Goal: Transaction & Acquisition: Purchase product/service

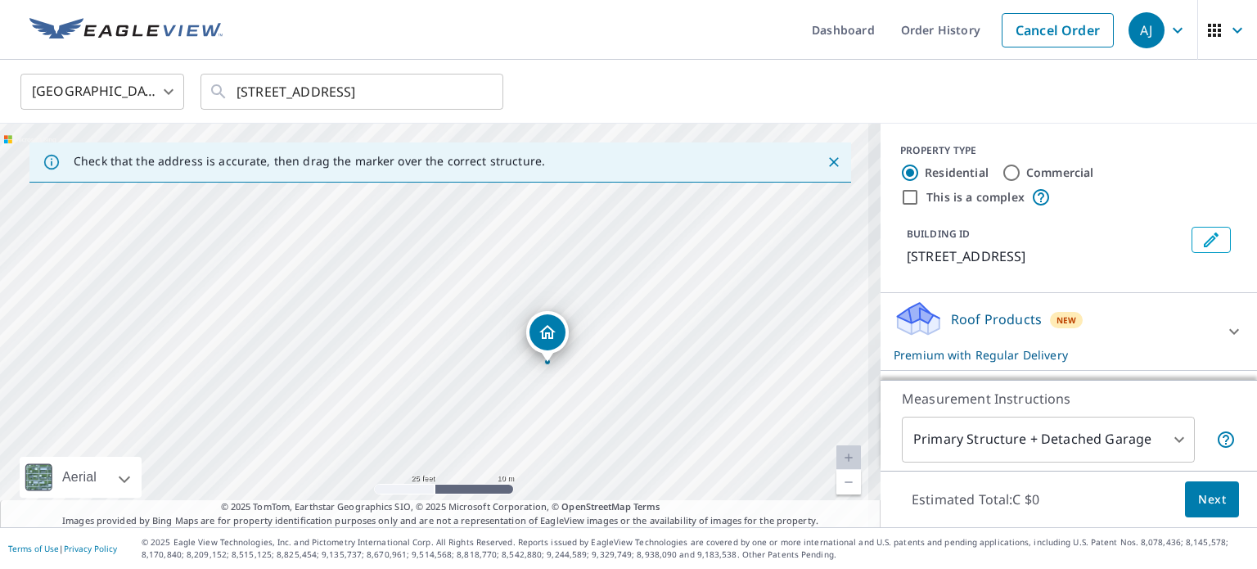
drag, startPoint x: 419, startPoint y: 337, endPoint x: 705, endPoint y: 323, distance: 286.0
click at [705, 323] on div "[STREET_ADDRESS]" at bounding box center [440, 326] width 881 height 404
click at [1198, 503] on span "Next" at bounding box center [1212, 500] width 28 height 20
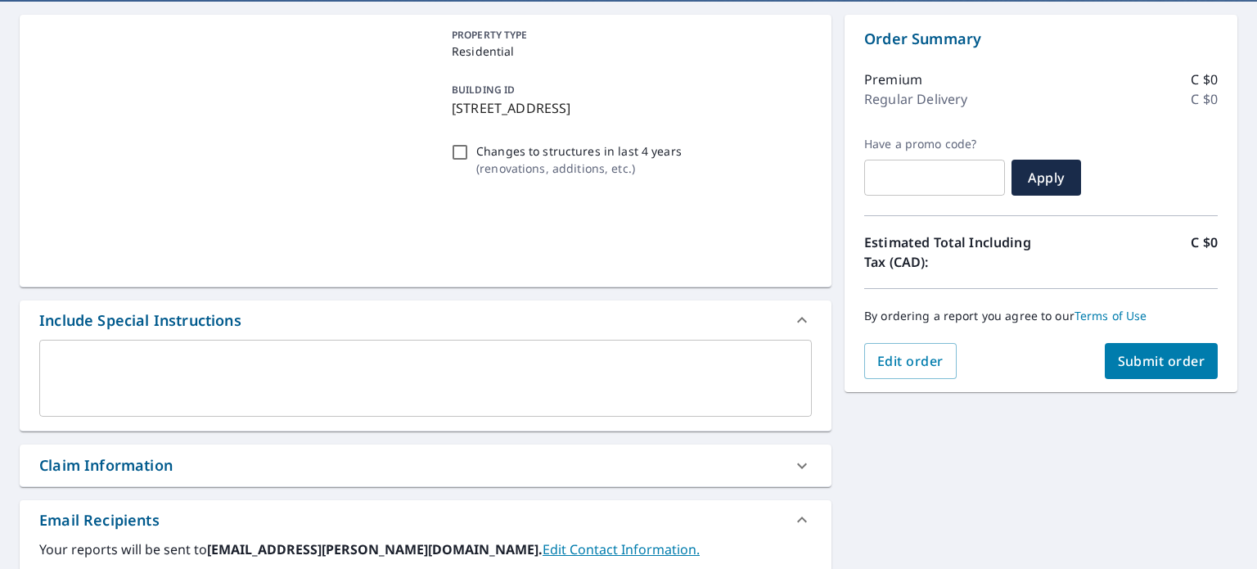
scroll to position [164, 0]
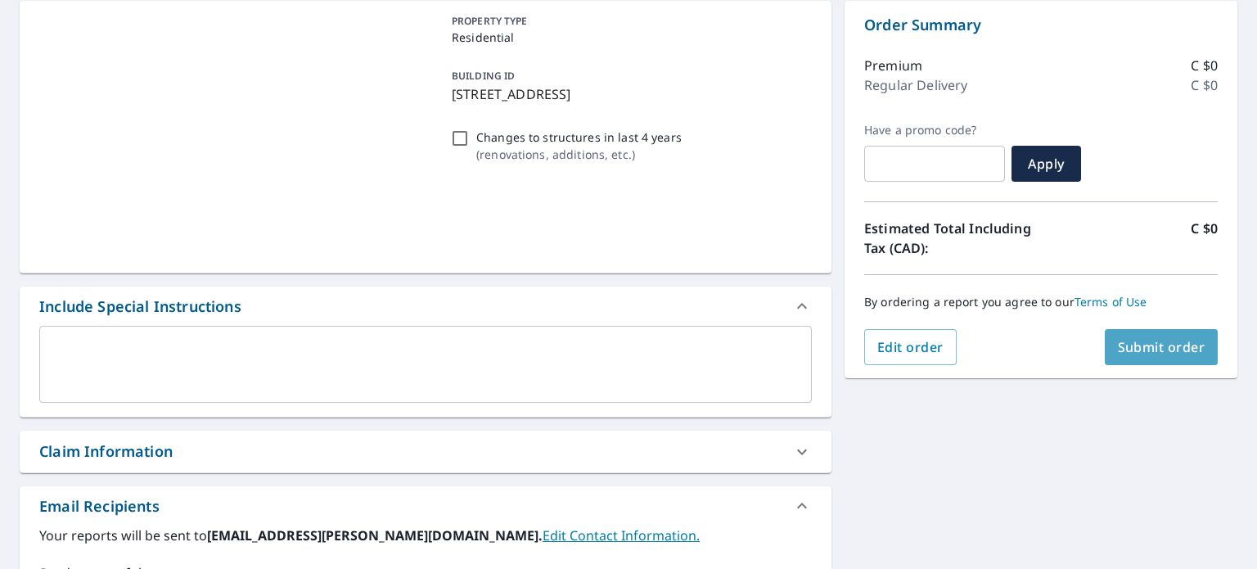
click at [1167, 350] on span "Submit order" at bounding box center [1162, 347] width 88 height 18
checkbox input "true"
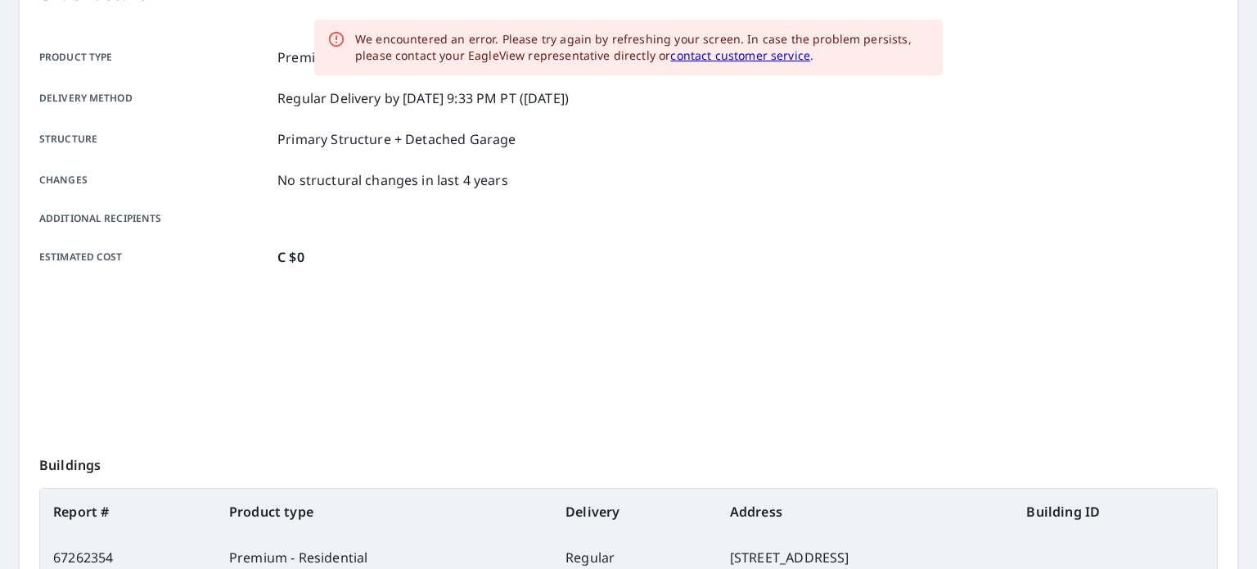
scroll to position [381, 0]
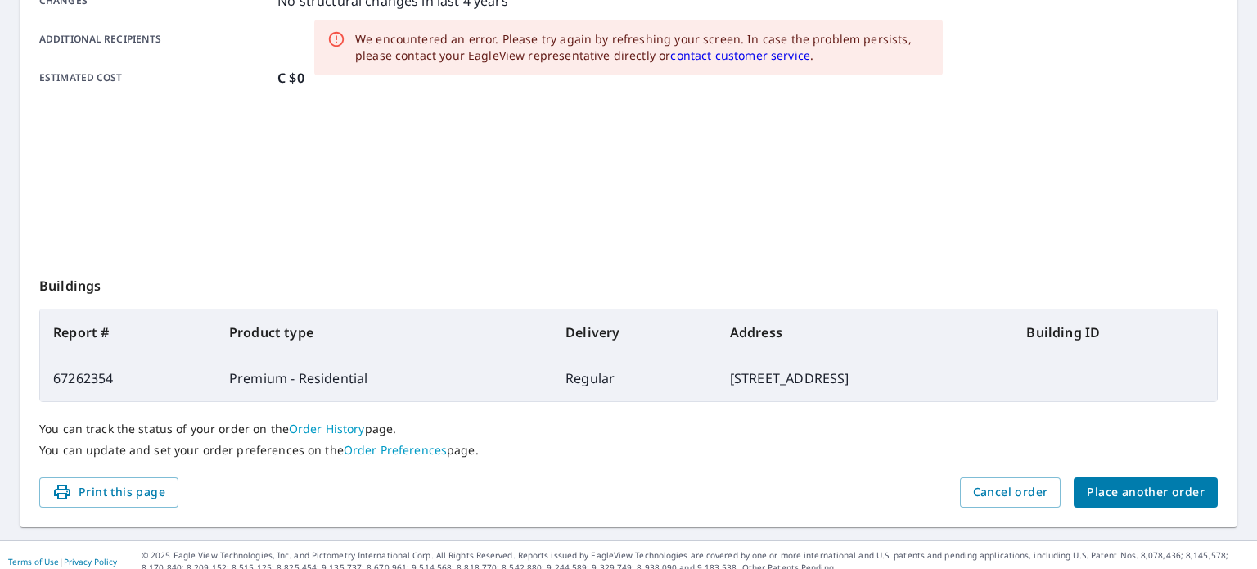
click at [1146, 493] on span "Place another order" at bounding box center [1146, 492] width 118 height 20
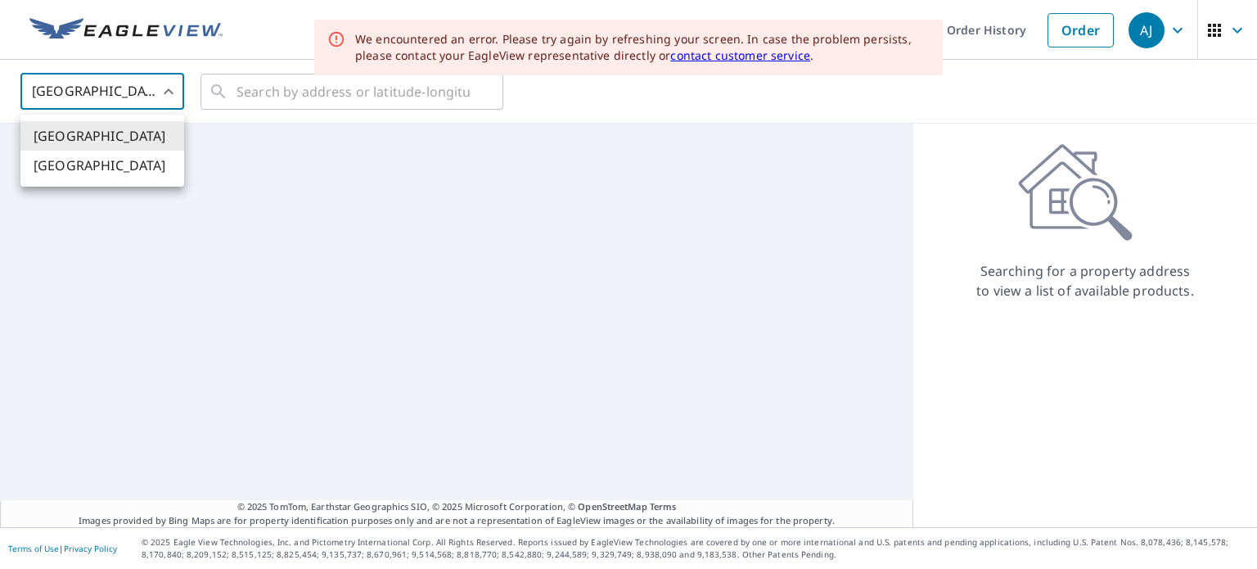
click at [157, 93] on body "[PERSON_NAME] [PERSON_NAME] Dashboard Order History Order AJ United States [GEO…" at bounding box center [628, 284] width 1257 height 569
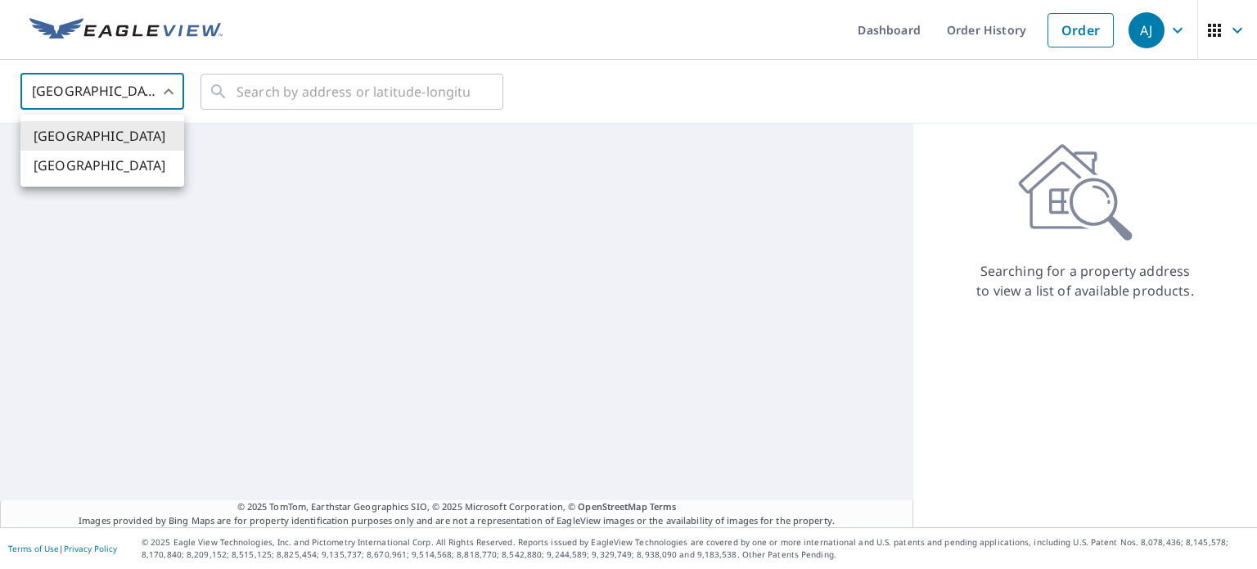
click at [138, 166] on li "[GEOGRAPHIC_DATA]" at bounding box center [102, 165] width 164 height 29
type input "CA"
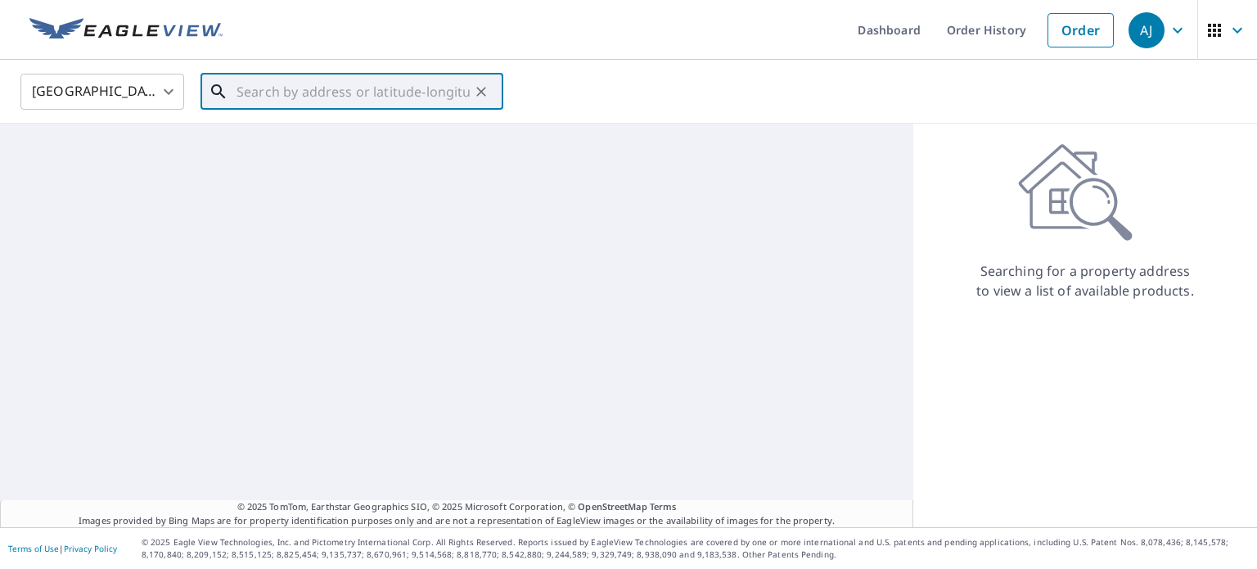
click at [289, 98] on input "text" at bounding box center [353, 92] width 233 height 46
click at [324, 93] on input "text" at bounding box center [353, 92] width 233 height 46
paste input "[STREET_ADDRESS][PERSON_NAME][PERSON_NAME]"
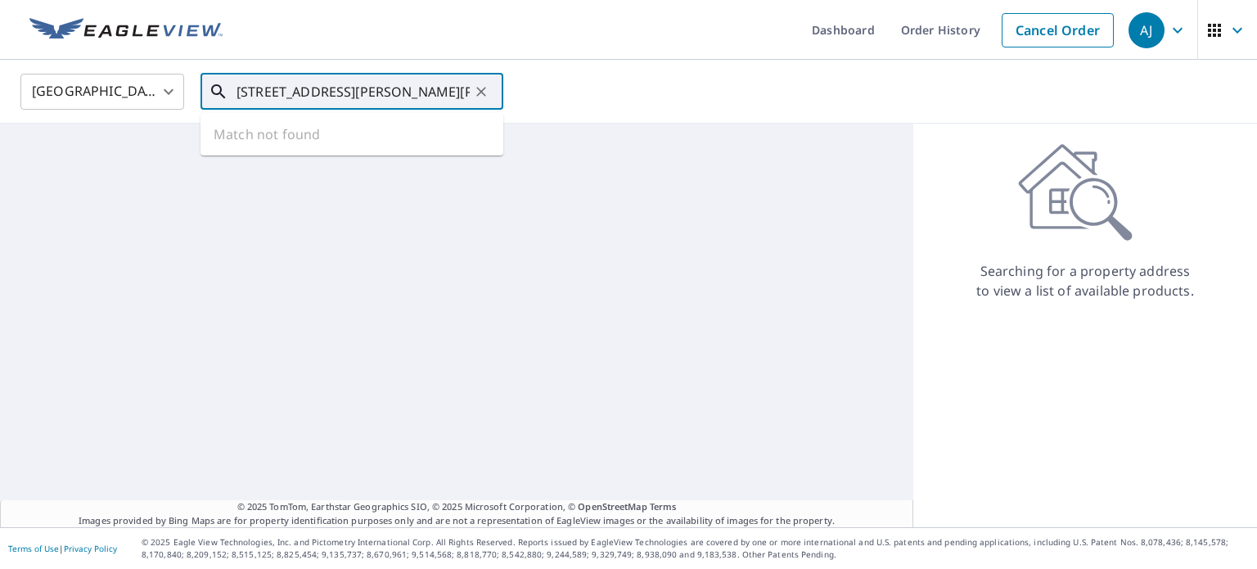
scroll to position [0, 23]
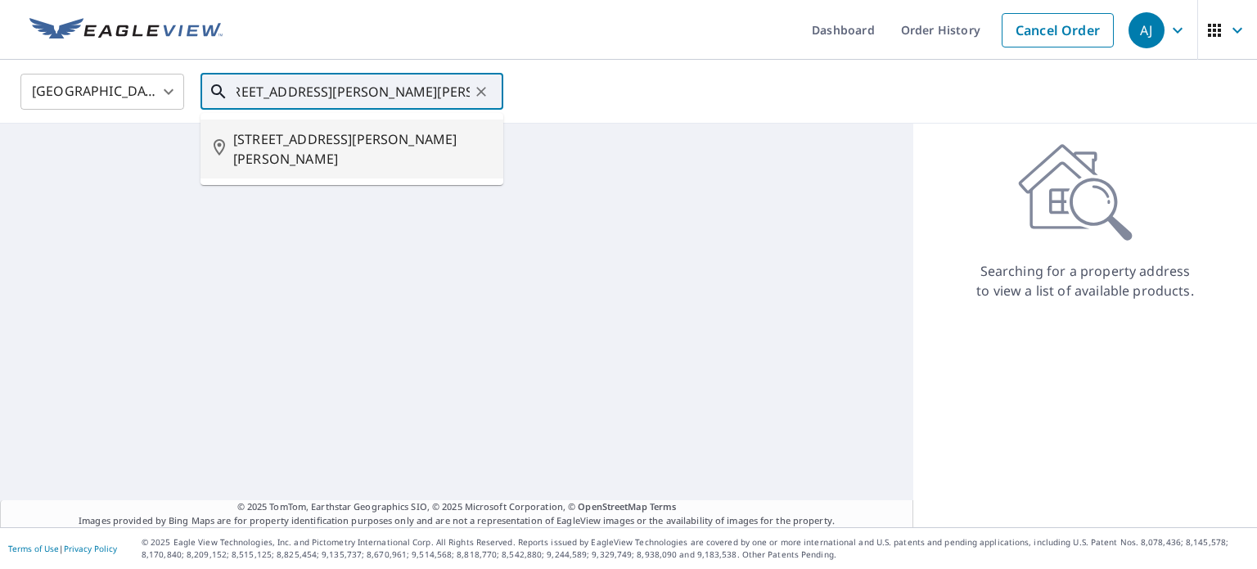
click at [331, 141] on span "[STREET_ADDRESS][PERSON_NAME][PERSON_NAME]" at bounding box center [361, 148] width 257 height 39
type input "[STREET_ADDRESS][PERSON_NAME][PERSON_NAME]"
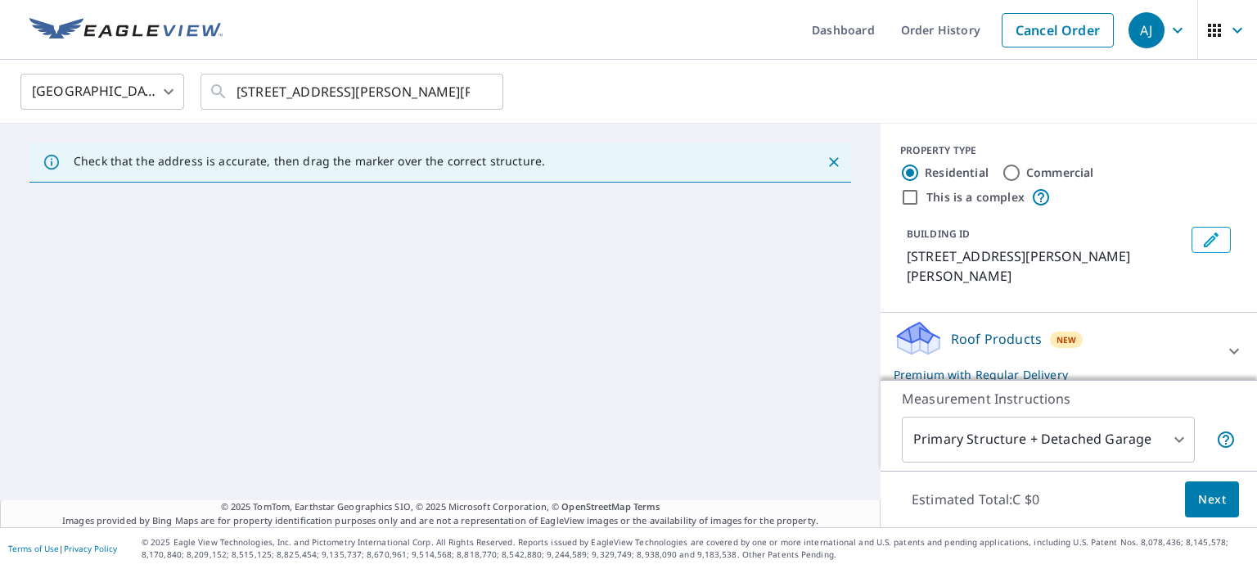
click at [282, 165] on p "Check that the address is accurate, then drag the marker over the correct struc…" at bounding box center [310, 161] width 472 height 15
click at [312, 87] on input "[STREET_ADDRESS][PERSON_NAME][PERSON_NAME]" at bounding box center [353, 92] width 233 height 46
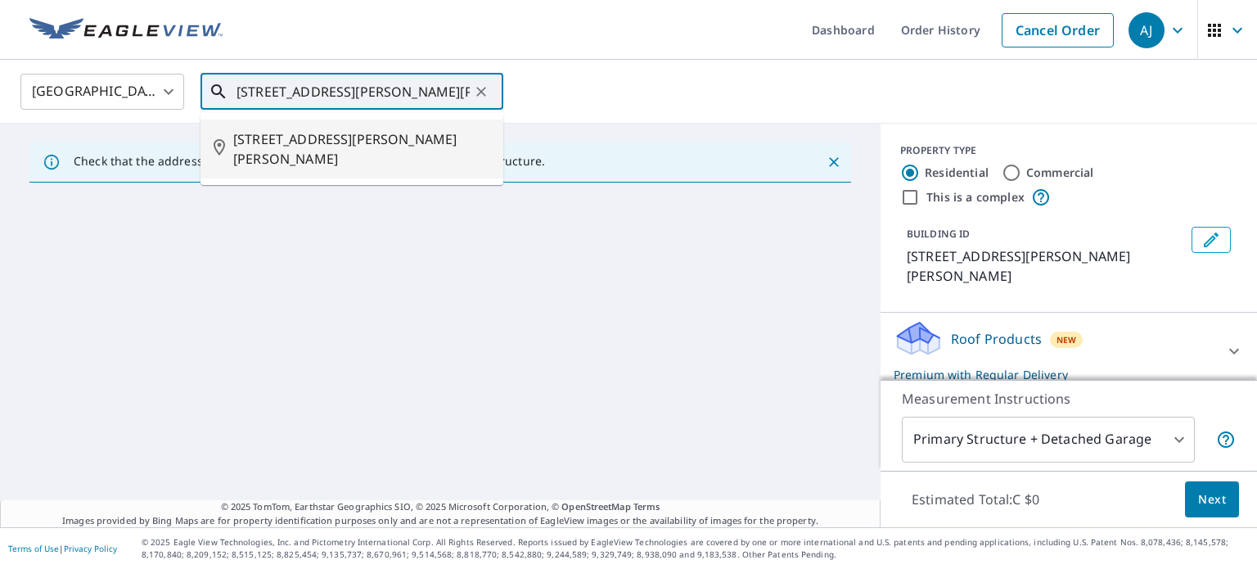
click at [319, 139] on span "[STREET_ADDRESS][PERSON_NAME][PERSON_NAME]" at bounding box center [361, 148] width 257 height 39
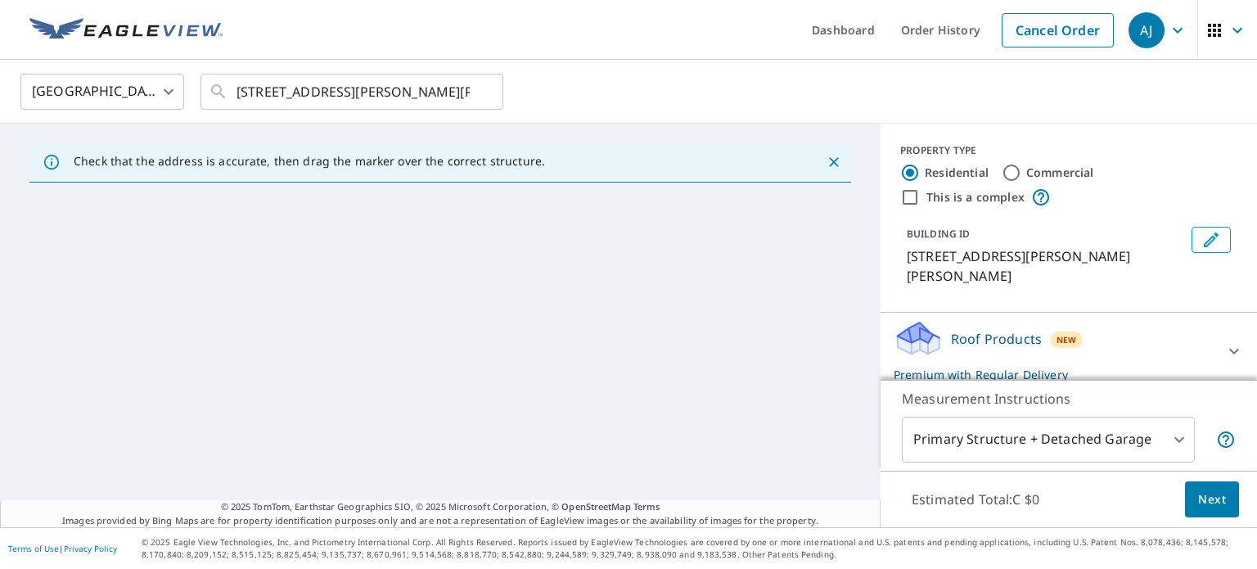
click at [829, 163] on icon "Close" at bounding box center [834, 162] width 10 height 10
